Goal: Transaction & Acquisition: Download file/media

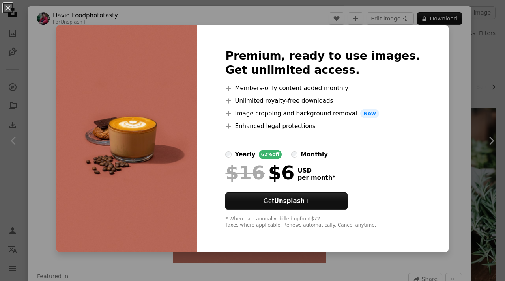
scroll to position [3865, 0]
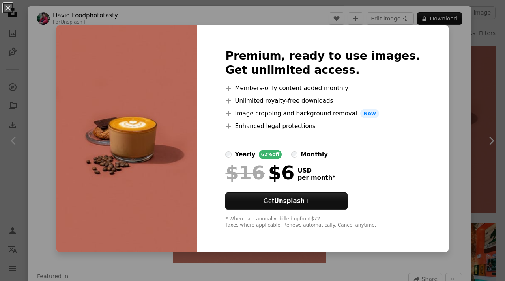
click at [451, 74] on div "An X shape Premium, ready to use images. Get unlimited access. A plus sign Memb…" at bounding box center [252, 140] width 505 height 281
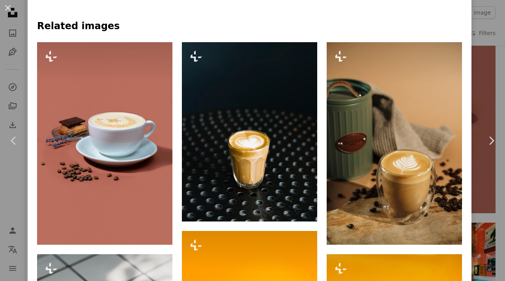
scroll to position [528, 0]
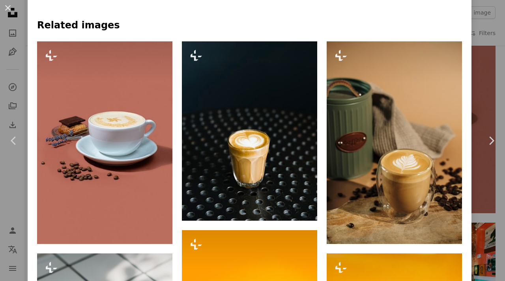
click at [21, 219] on div "An X shape Chevron left Chevron right [PERSON_NAME] Foodphototasty For Unsplash…" at bounding box center [252, 140] width 505 height 281
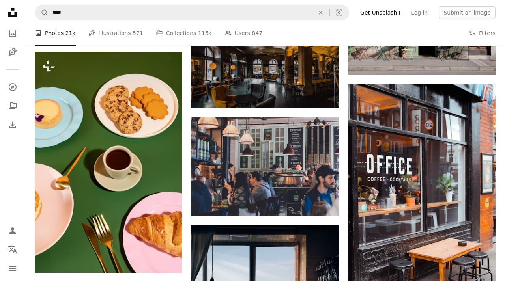
scroll to position [4232, 0]
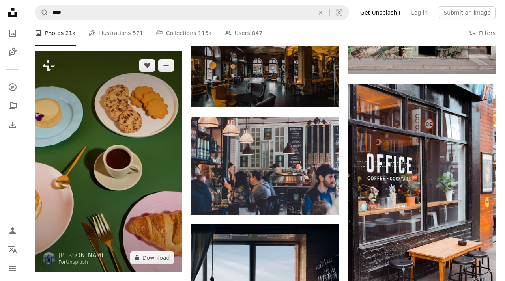
click at [143, 189] on img at bounding box center [108, 161] width 147 height 221
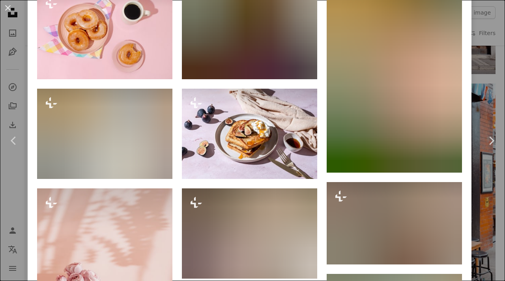
scroll to position [1537, 0]
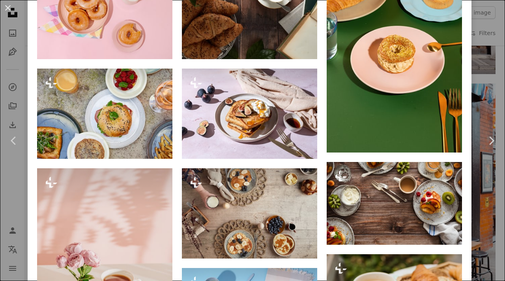
click at [18, 220] on div "An X shape Chevron left Chevron right [PERSON_NAME] For Unsplash+ A heart A plu…" at bounding box center [252, 140] width 505 height 281
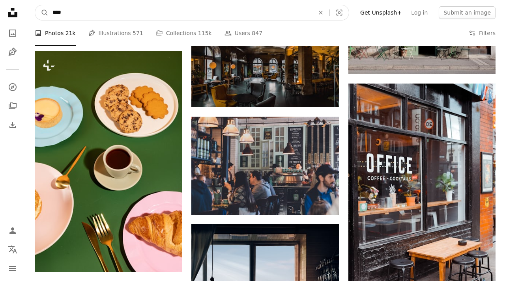
click at [74, 9] on input "****" at bounding box center [181, 12] width 264 height 15
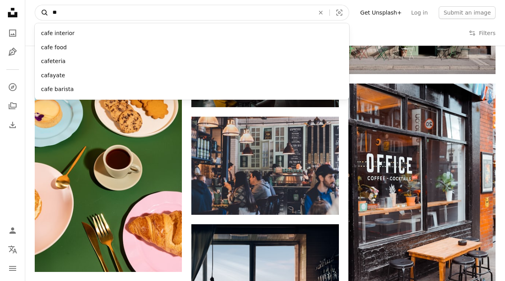
type input "*"
type input "****"
click at [42, 13] on button "A magnifying glass" at bounding box center [41, 12] width 13 height 15
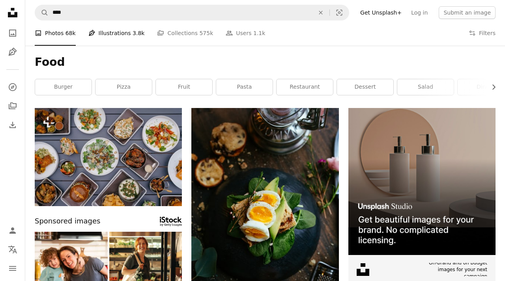
click at [125, 37] on link "Pen Tool Illustrations 3.8k" at bounding box center [116, 33] width 56 height 25
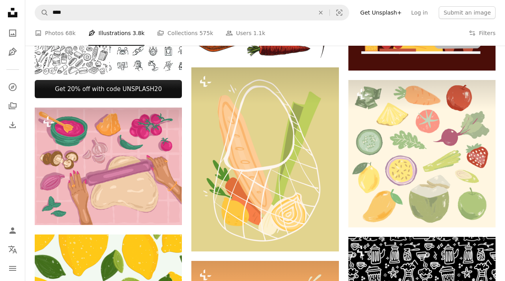
scroll to position [388, 0]
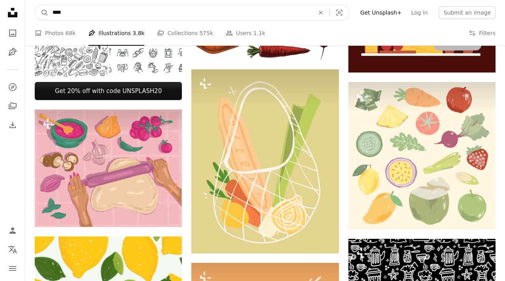
click at [56, 15] on input "****" at bounding box center [181, 12] width 264 height 15
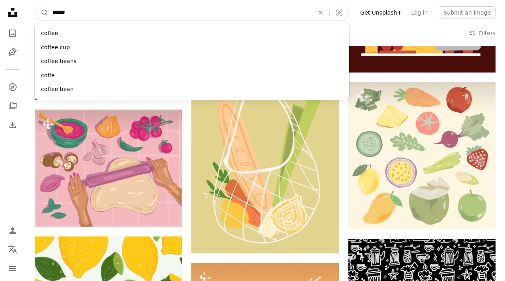
type input "******"
click at [42, 13] on button "A magnifying glass" at bounding box center [41, 12] width 13 height 15
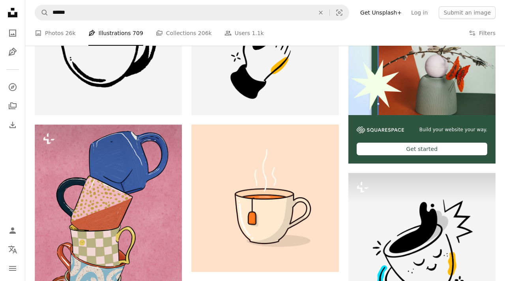
scroll to position [107, 0]
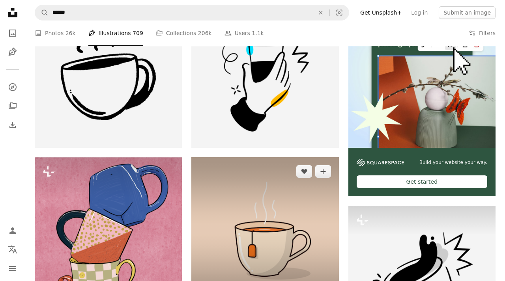
click at [277, 182] on img at bounding box center [264, 230] width 147 height 147
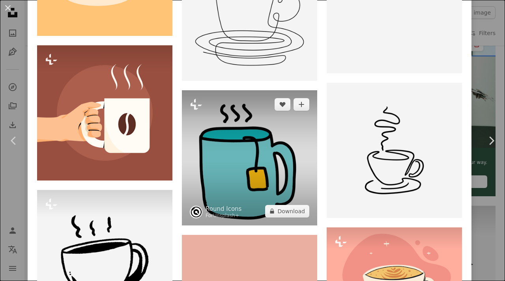
scroll to position [852, 0]
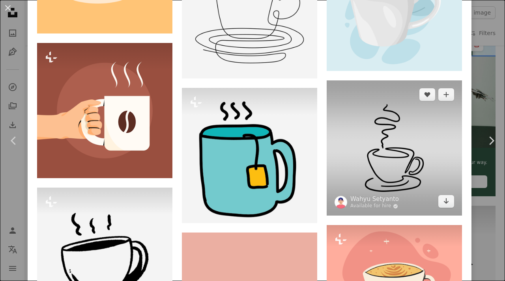
click at [374, 148] on img at bounding box center [394, 147] width 135 height 135
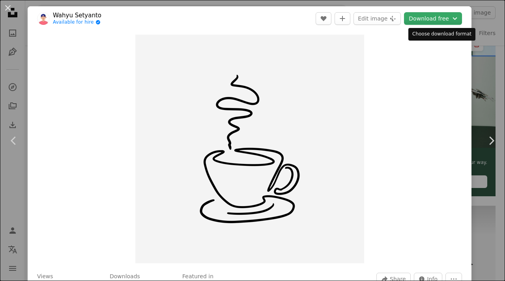
click at [438, 16] on button "Download free Chevron down" at bounding box center [433, 18] width 58 height 13
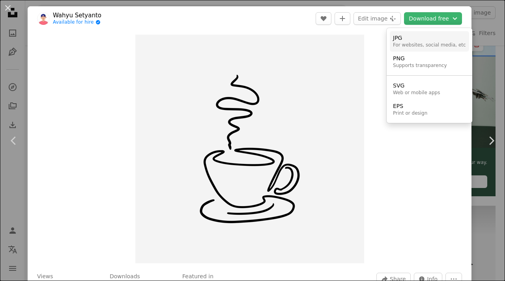
click at [426, 36] on div "JPG" at bounding box center [429, 38] width 73 height 8
